Goal: Information Seeking & Learning: Learn about a topic

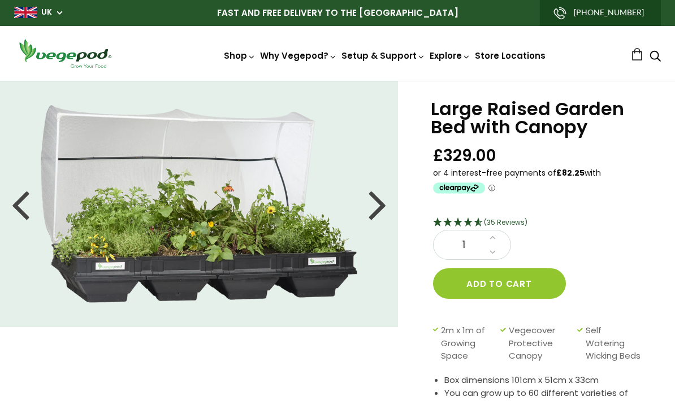
click at [388, 208] on li at bounding box center [199, 204] width 398 height 198
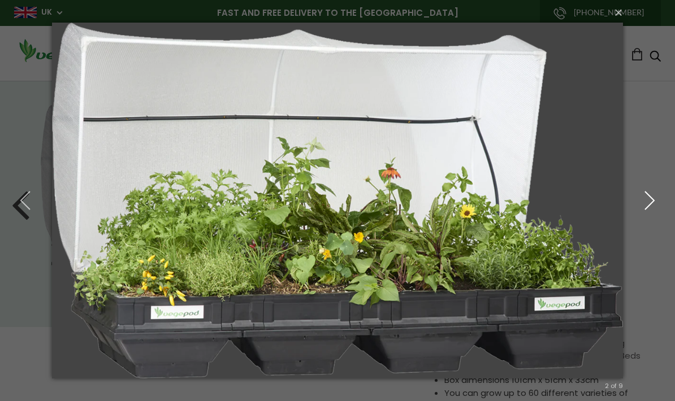
click at [647, 202] on icon "button" at bounding box center [650, 201] width 20 height 20
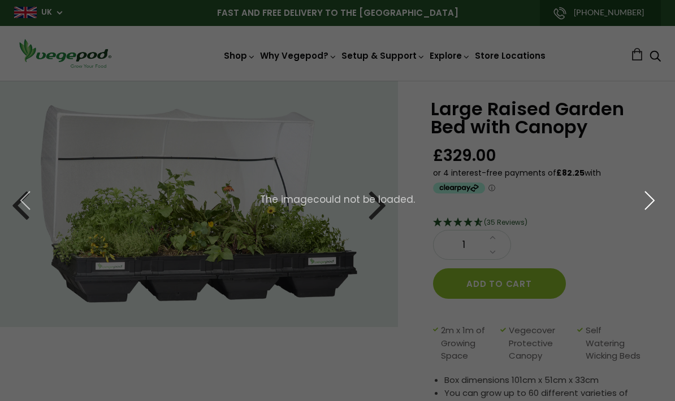
click at [649, 205] on icon "button" at bounding box center [650, 201] width 20 height 20
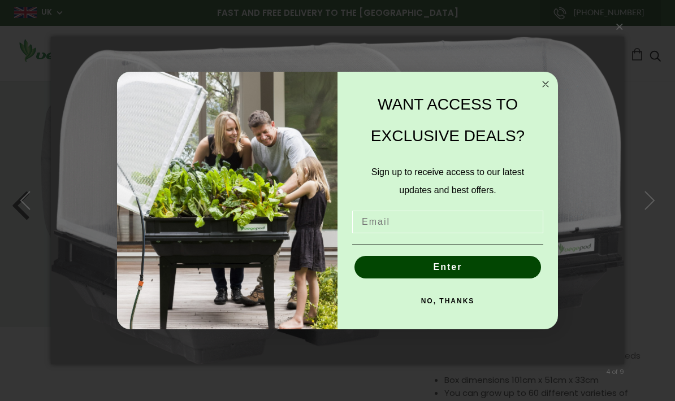
click at [450, 233] on input "Email" at bounding box center [447, 222] width 191 height 23
click at [481, 226] on input "Email" at bounding box center [447, 222] width 191 height 23
click at [439, 229] on input "Email" at bounding box center [447, 222] width 191 height 23
click at [436, 229] on input "Email" at bounding box center [447, 222] width 191 height 23
click at [460, 224] on input "Email" at bounding box center [447, 222] width 191 height 23
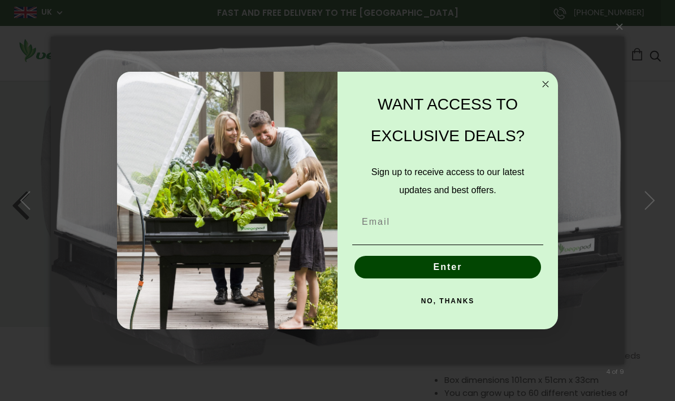
click at [547, 89] on circle "Close dialog" at bounding box center [545, 83] width 13 height 13
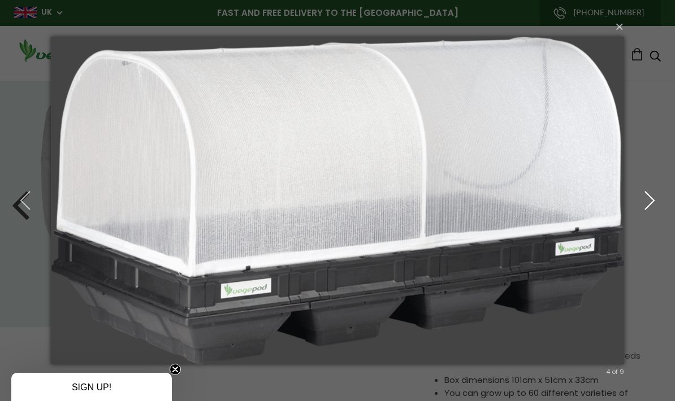
click at [647, 198] on icon "button" at bounding box center [650, 201] width 20 height 20
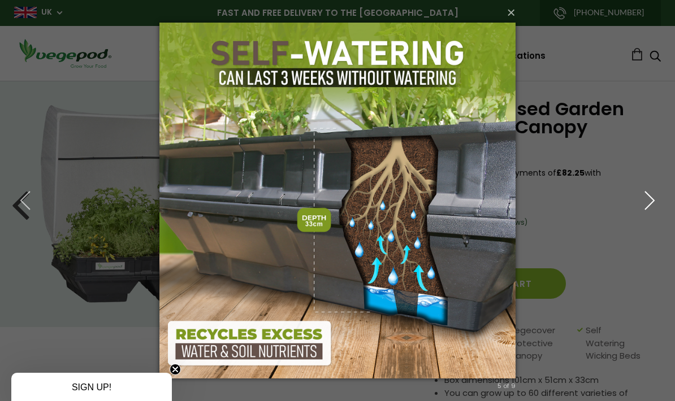
click at [648, 200] on icon "button" at bounding box center [650, 201] width 20 height 20
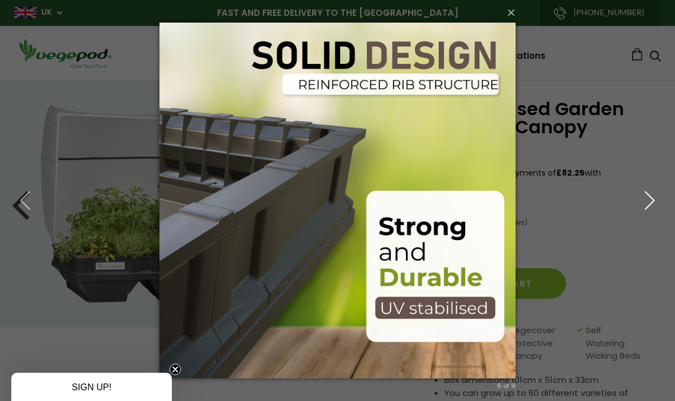
click at [647, 195] on icon "button" at bounding box center [650, 201] width 20 height 20
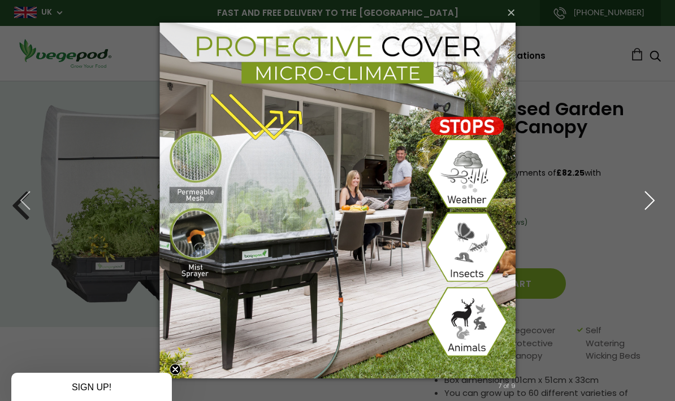
click at [654, 205] on icon "button" at bounding box center [650, 201] width 20 height 20
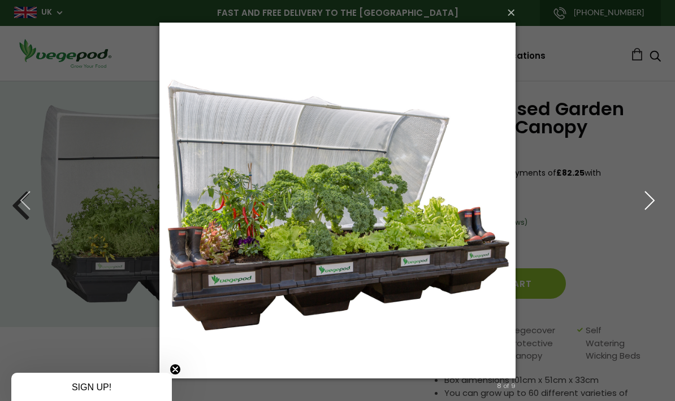
click at [654, 204] on icon "button" at bounding box center [650, 201] width 20 height 20
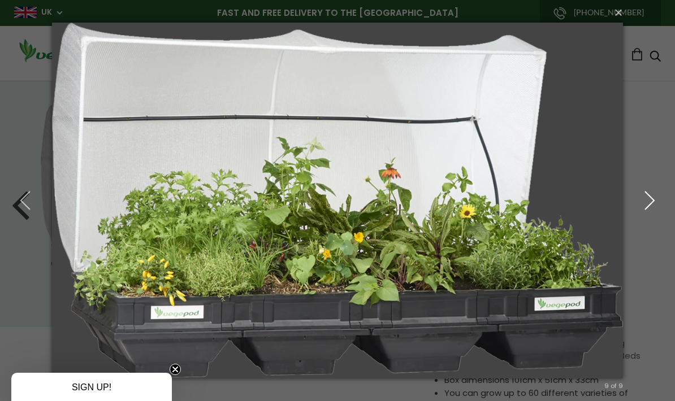
click at [649, 202] on icon "button" at bounding box center [650, 201] width 20 height 20
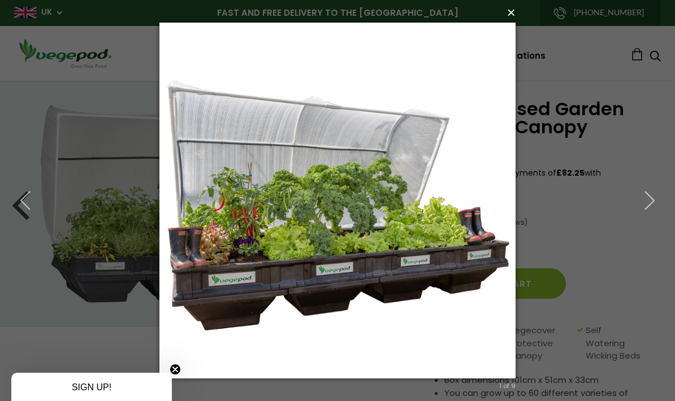
click at [509, 8] on button "×" at bounding box center [341, 12] width 356 height 25
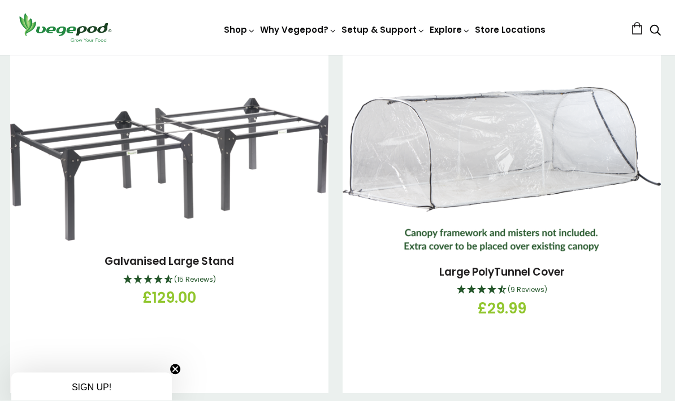
scroll to position [1791, 0]
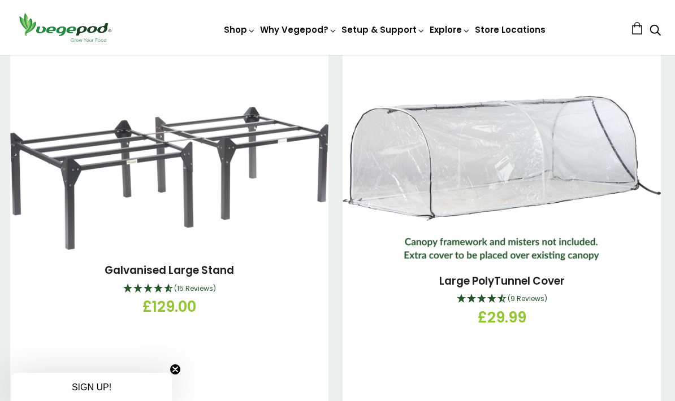
click at [269, 137] on img at bounding box center [169, 178] width 318 height 143
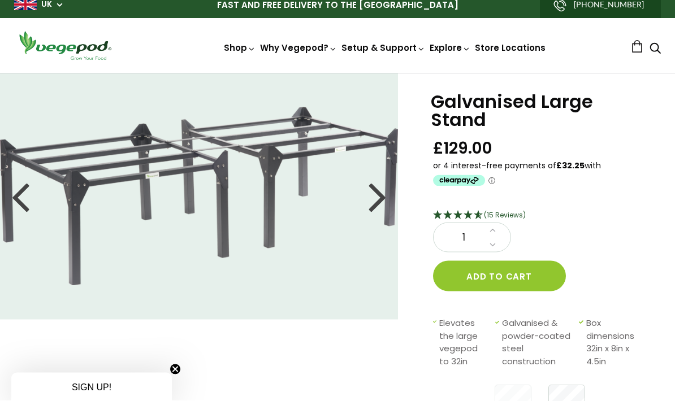
scroll to position [8, 0]
click at [378, 195] on div at bounding box center [378, 196] width 18 height 51
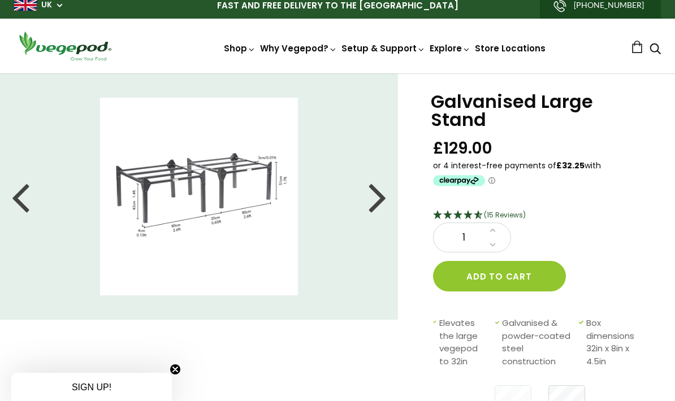
scroll to position [12, 0]
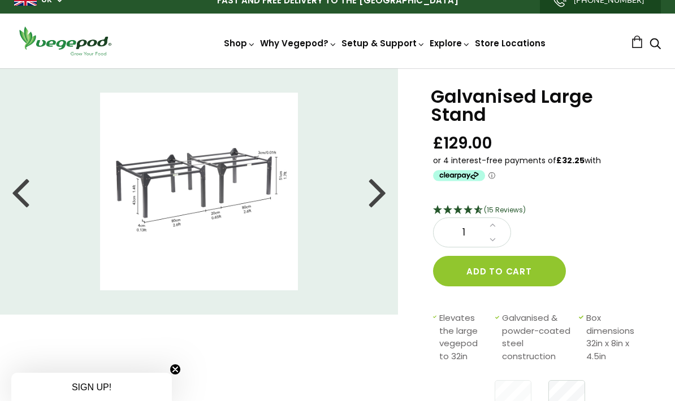
click at [270, 191] on img at bounding box center [199, 192] width 198 height 198
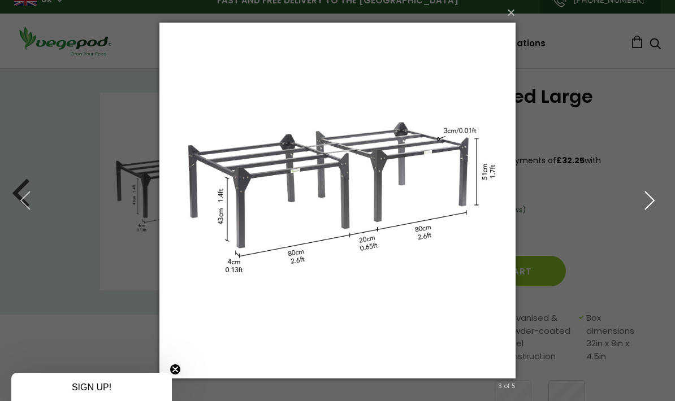
click at [646, 211] on button "button" at bounding box center [649, 201] width 51 height 62
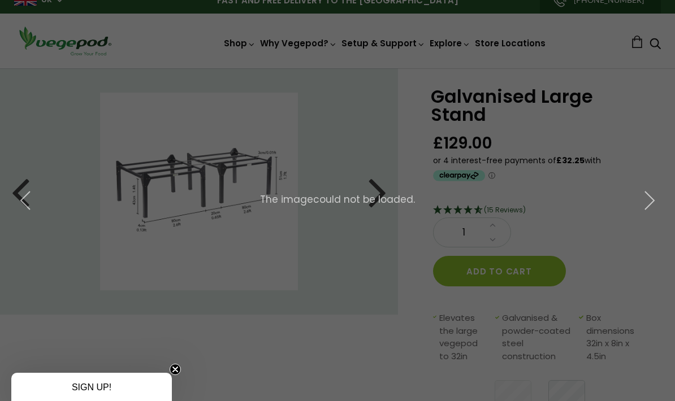
click at [381, 185] on div "× 4 of 5 The image could not be loaded." at bounding box center [337, 200] width 675 height 401
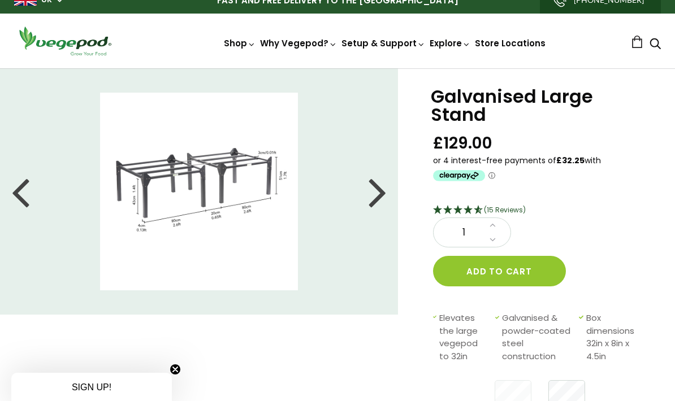
click at [369, 187] on div at bounding box center [378, 191] width 18 height 51
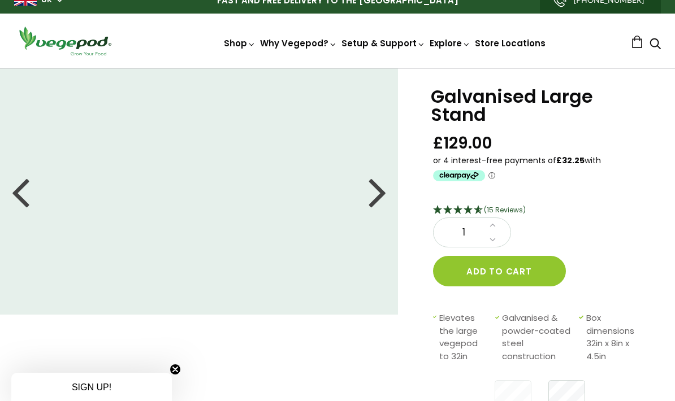
click at [384, 191] on div at bounding box center [378, 191] width 18 height 51
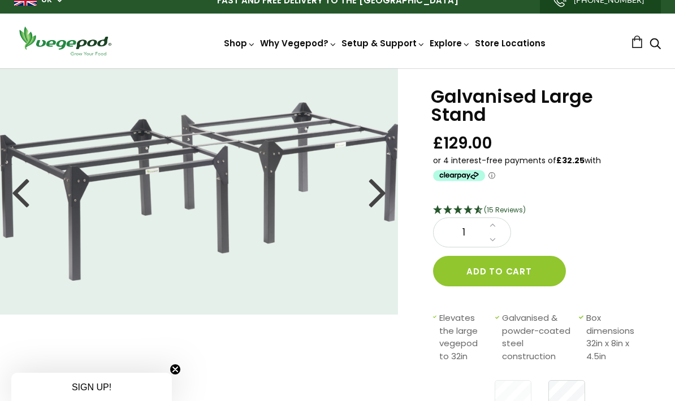
click at [376, 197] on div at bounding box center [378, 191] width 18 height 51
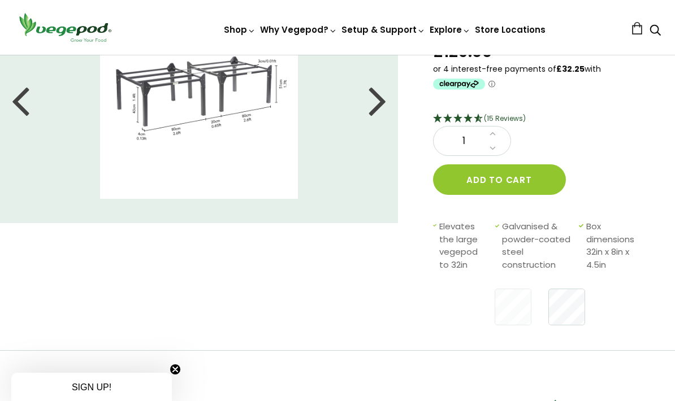
scroll to position [0, 0]
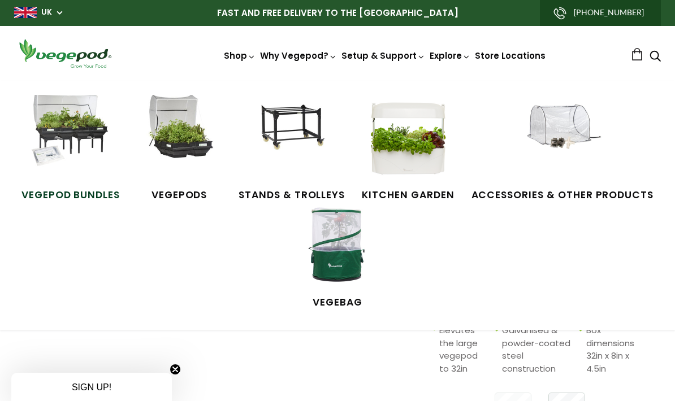
click at [65, 151] on img at bounding box center [70, 137] width 85 height 85
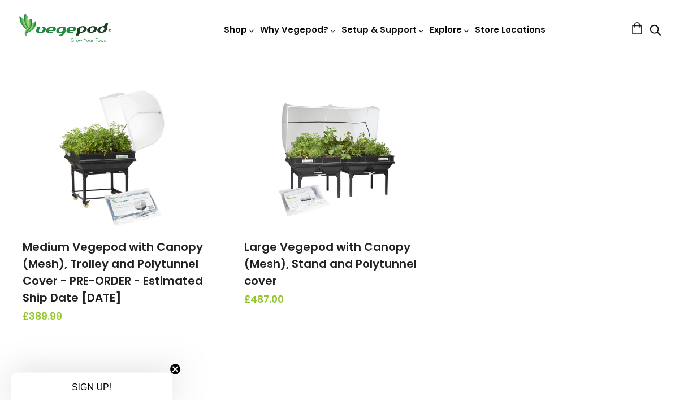
scroll to position [398, 0]
click at [350, 258] on link "Large Vegepod with Canopy (Mesh), Stand and Polytunnel cover" at bounding box center [330, 264] width 172 height 50
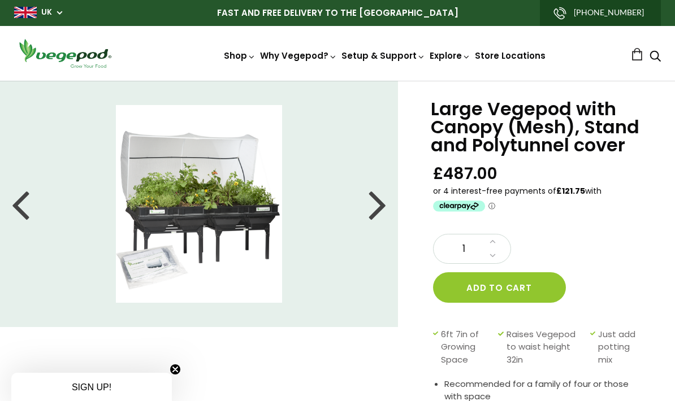
click at [373, 209] on div at bounding box center [378, 204] width 18 height 51
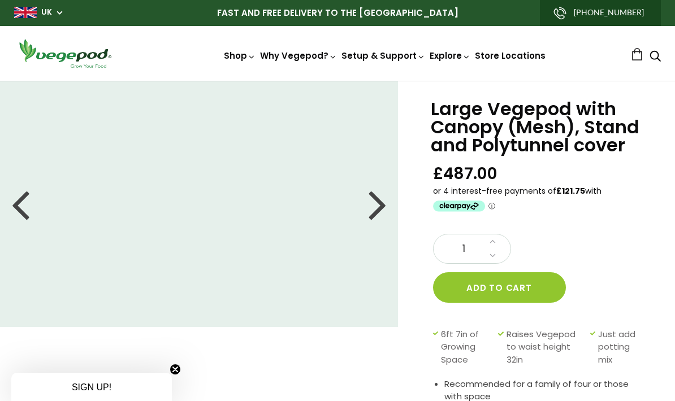
click at [377, 209] on div at bounding box center [378, 204] width 18 height 51
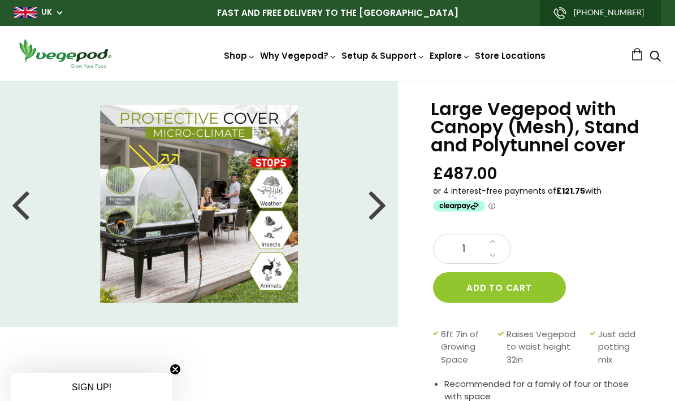
click at [382, 214] on div at bounding box center [378, 204] width 18 height 51
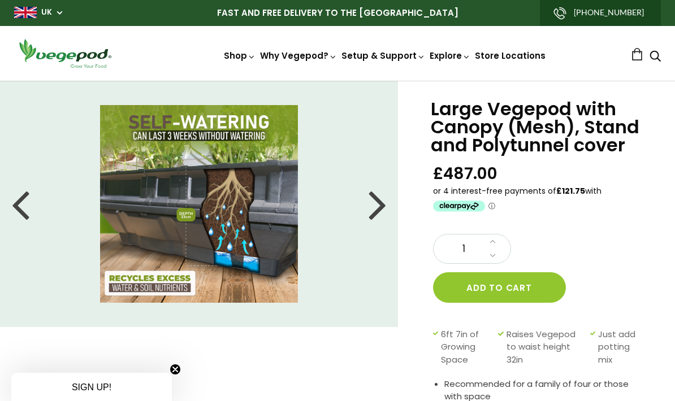
click at [379, 208] on div at bounding box center [378, 204] width 18 height 51
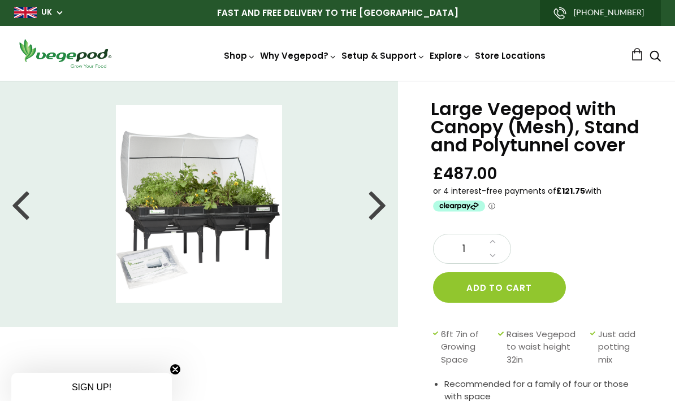
click at [41, 200] on li at bounding box center [199, 204] width 398 height 198
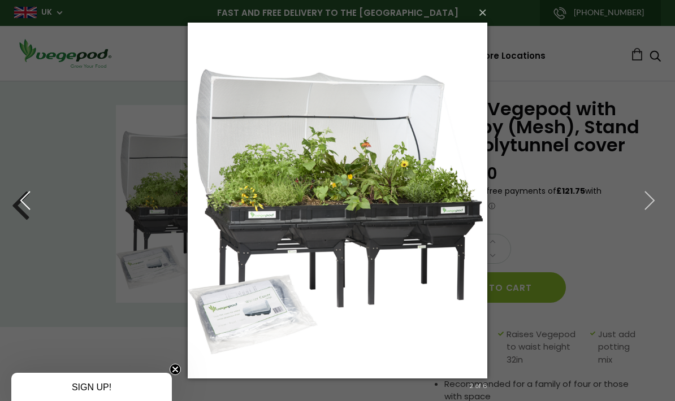
click at [31, 202] on icon "button" at bounding box center [25, 201] width 20 height 20
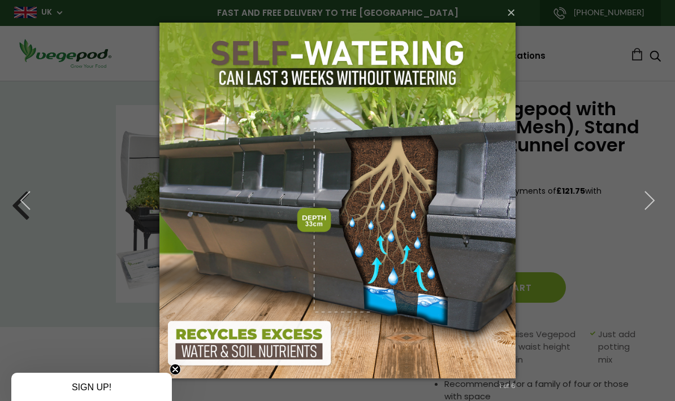
click at [507, 210] on img at bounding box center [337, 200] width 356 height 401
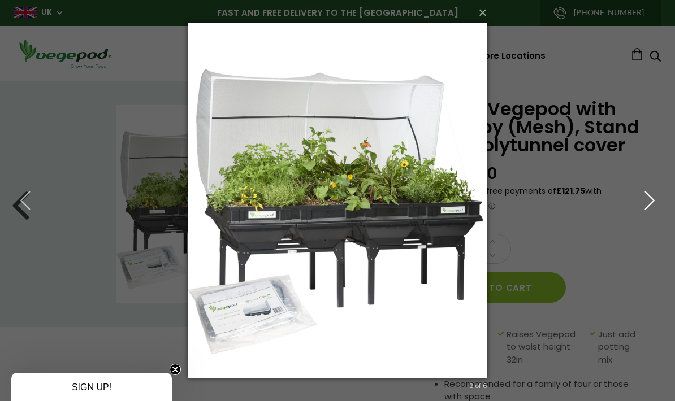
click at [645, 204] on icon "button" at bounding box center [650, 201] width 20 height 20
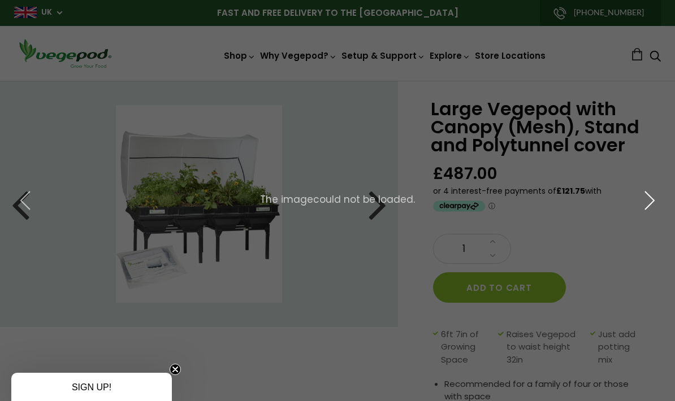
click at [657, 196] on icon "button" at bounding box center [650, 201] width 20 height 20
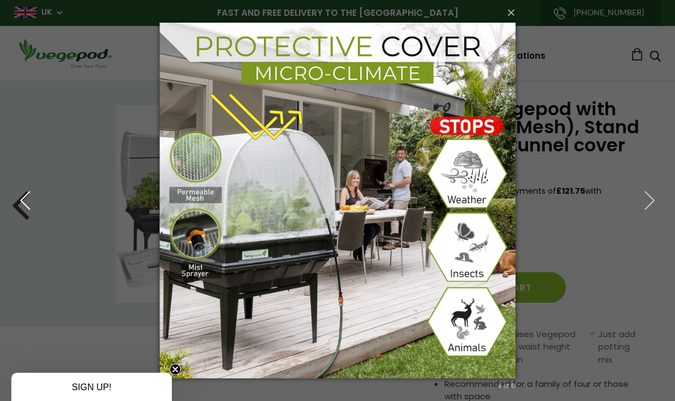
click at [29, 208] on icon "button" at bounding box center [25, 201] width 20 height 20
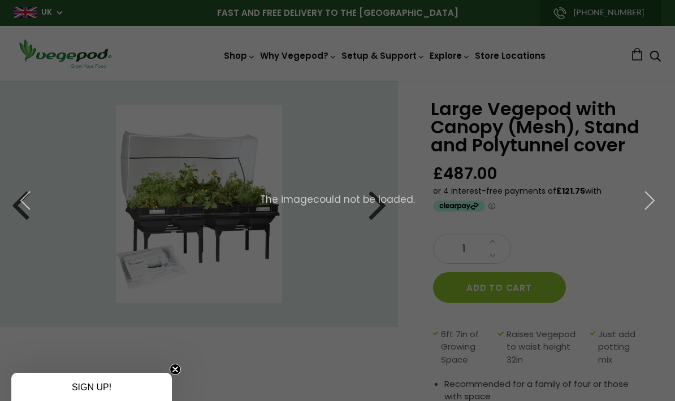
click at [378, 210] on div "× 3 of 6 The image could not be loaded." at bounding box center [337, 200] width 675 height 401
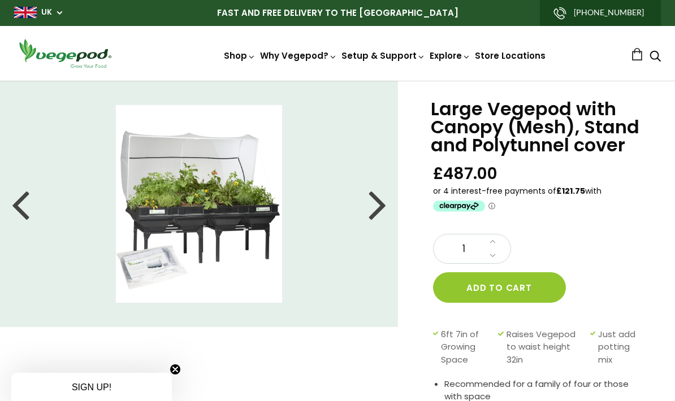
click at [375, 208] on div at bounding box center [378, 204] width 18 height 51
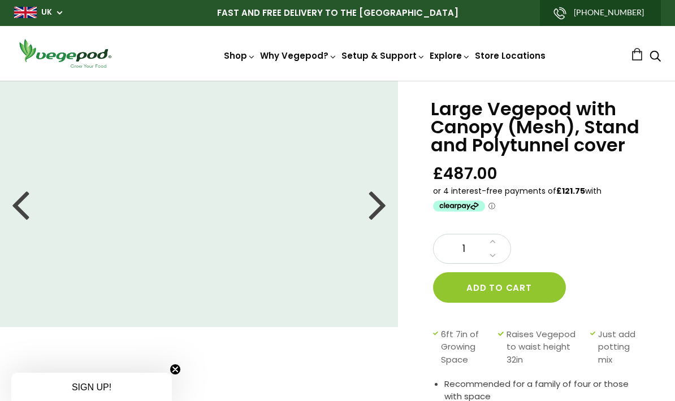
click at [378, 204] on div at bounding box center [378, 204] width 18 height 51
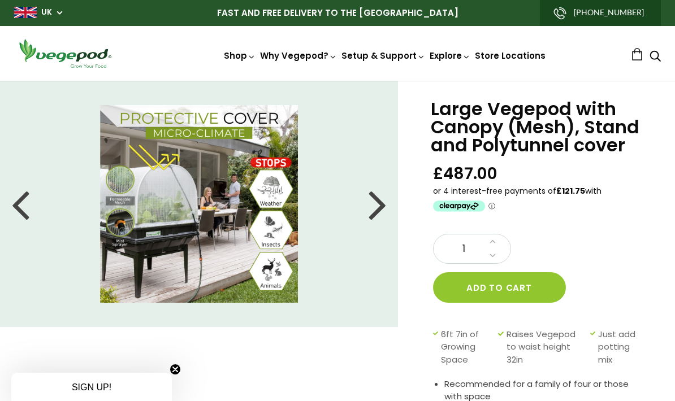
click at [381, 203] on div at bounding box center [378, 204] width 18 height 51
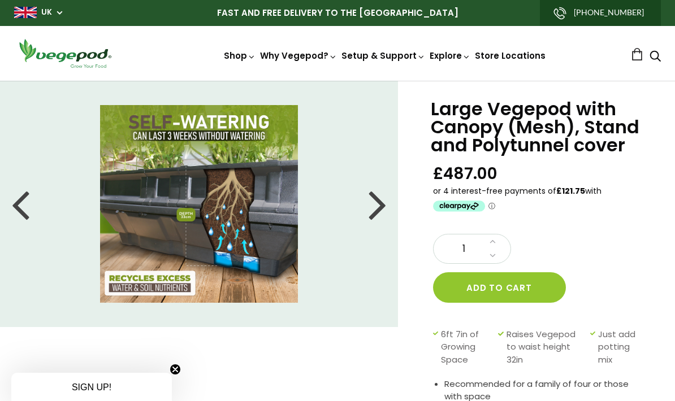
click at [383, 202] on div at bounding box center [378, 204] width 18 height 51
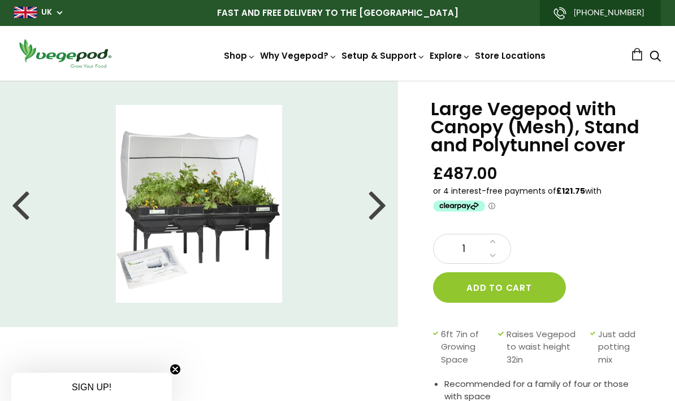
click at [383, 201] on div at bounding box center [378, 204] width 18 height 51
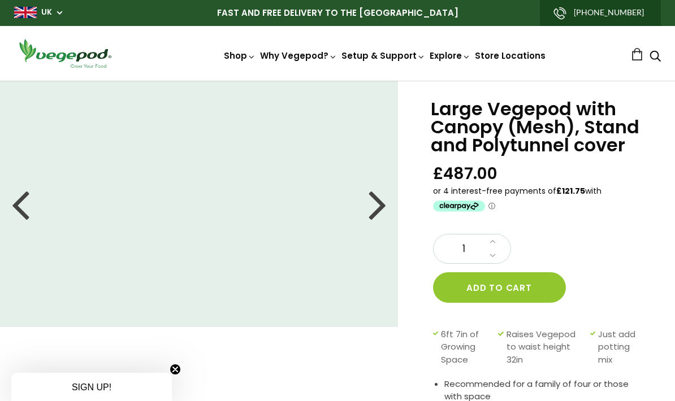
click at [381, 203] on div at bounding box center [378, 204] width 18 height 51
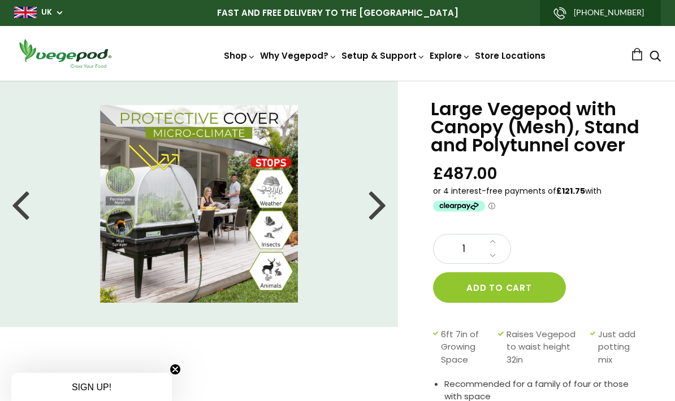
click at [382, 206] on div at bounding box center [378, 204] width 18 height 51
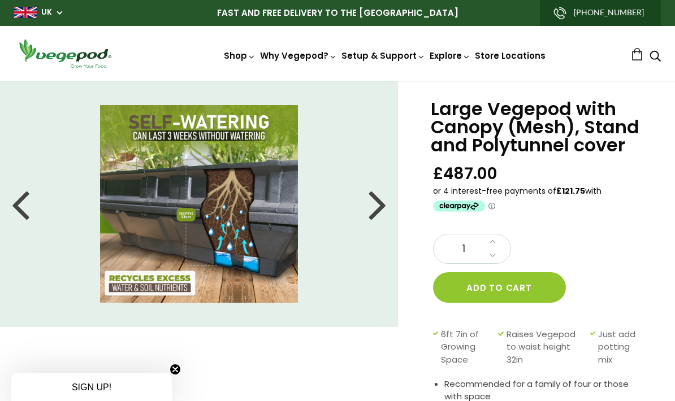
click at [380, 208] on div at bounding box center [378, 204] width 18 height 51
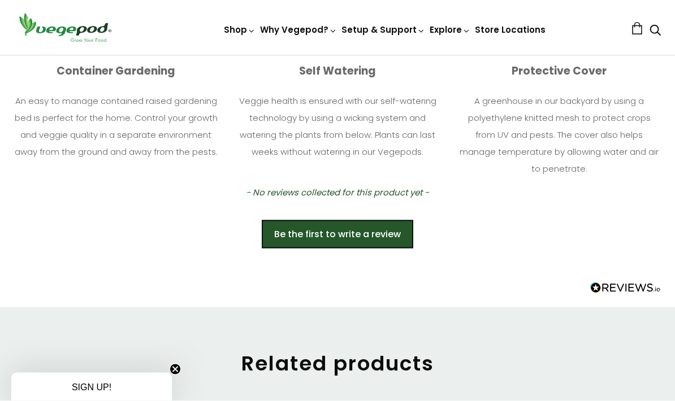
scroll to position [675, 0]
